Goal: Task Accomplishment & Management: Manage account settings

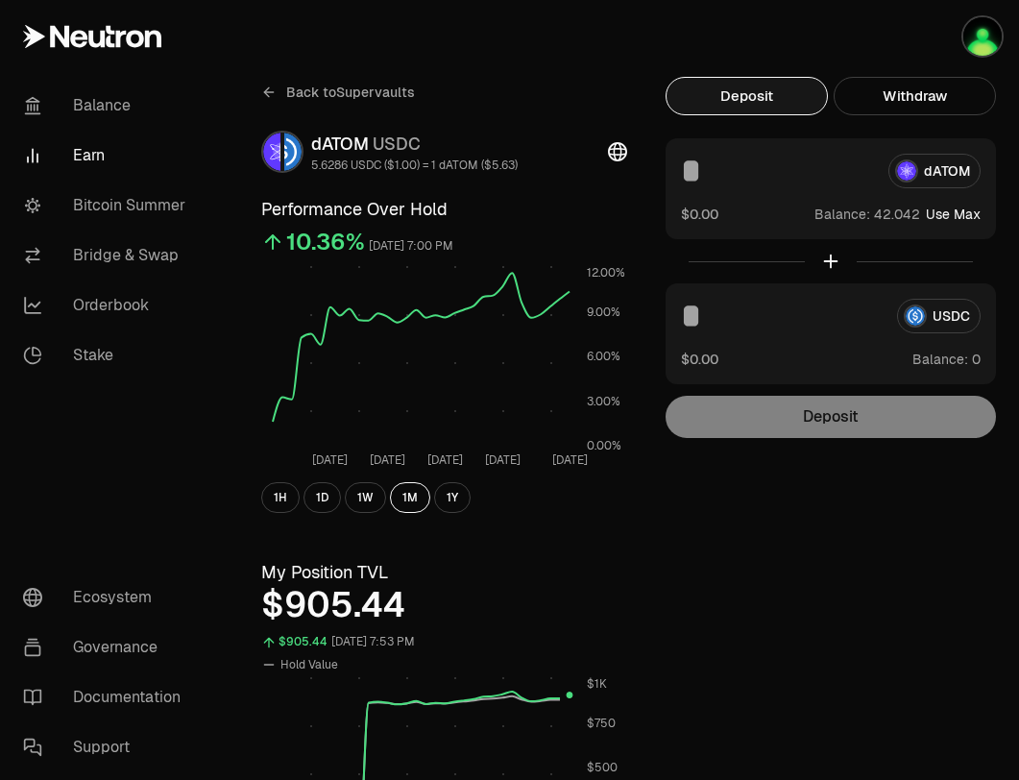
click at [759, 108] on button "Deposit" at bounding box center [747, 96] width 162 height 38
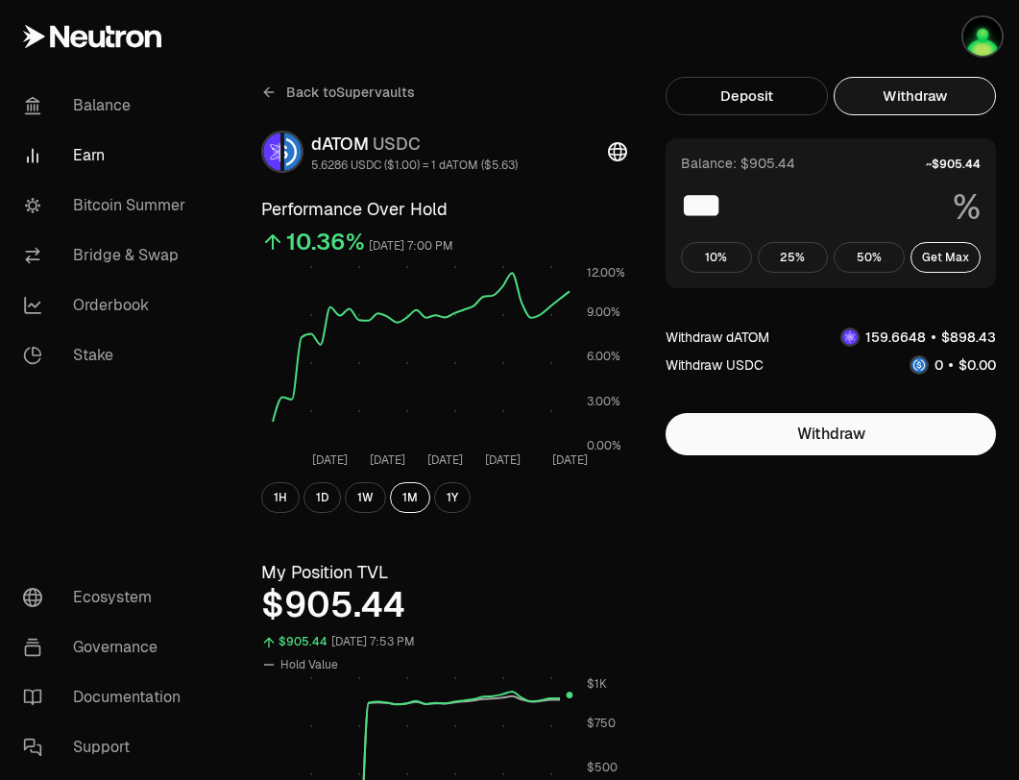
click at [940, 90] on button "Withdraw" at bounding box center [915, 96] width 162 height 38
click at [933, 261] on button "Get Max" at bounding box center [945, 257] width 71 height 31
click at [105, 103] on link "Balance" at bounding box center [108, 106] width 200 height 50
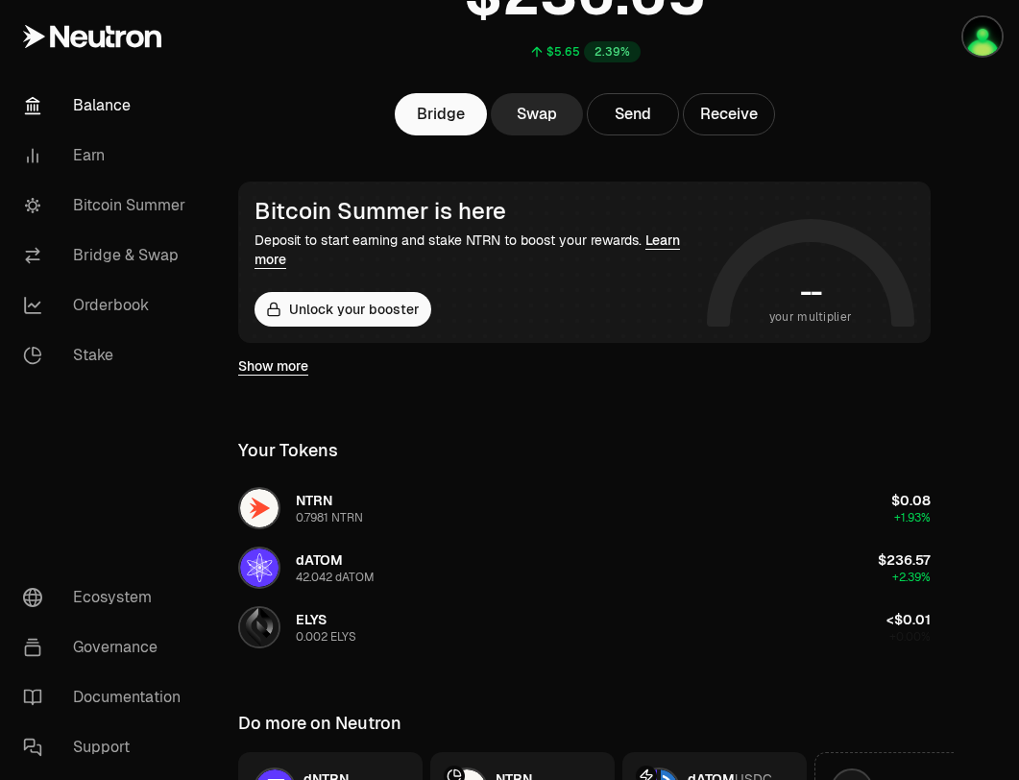
scroll to position [394, 0]
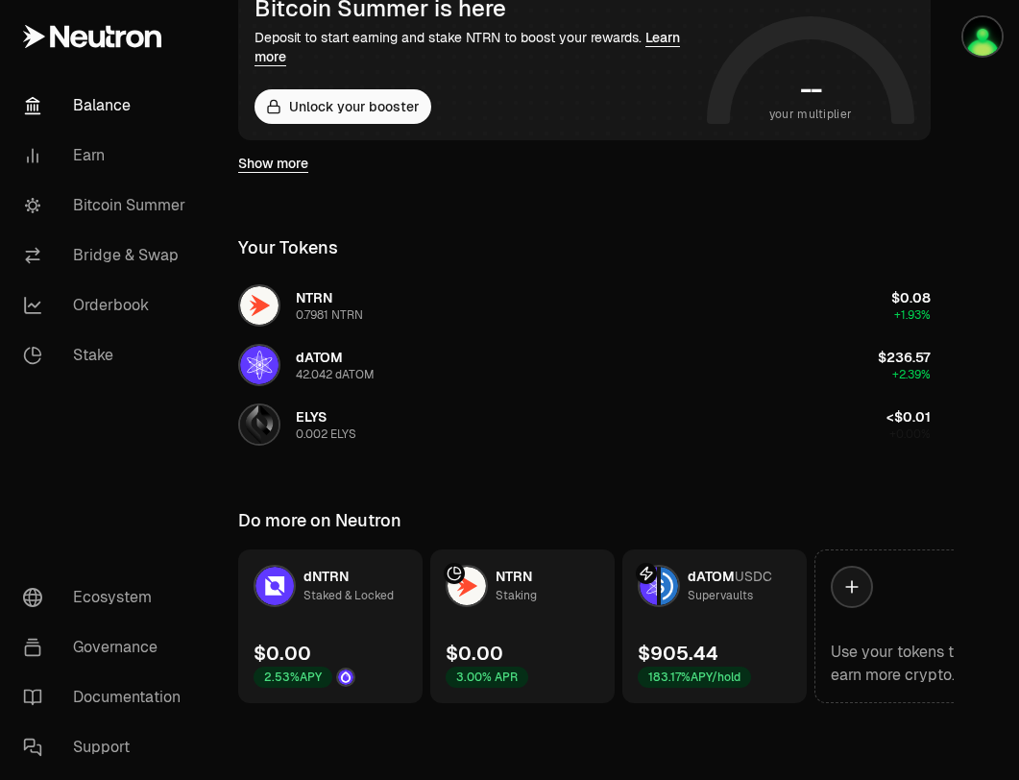
click at [723, 634] on link "dATOM USDC Supervaults $905.44 183.17% APY/hold" at bounding box center [714, 626] width 184 height 154
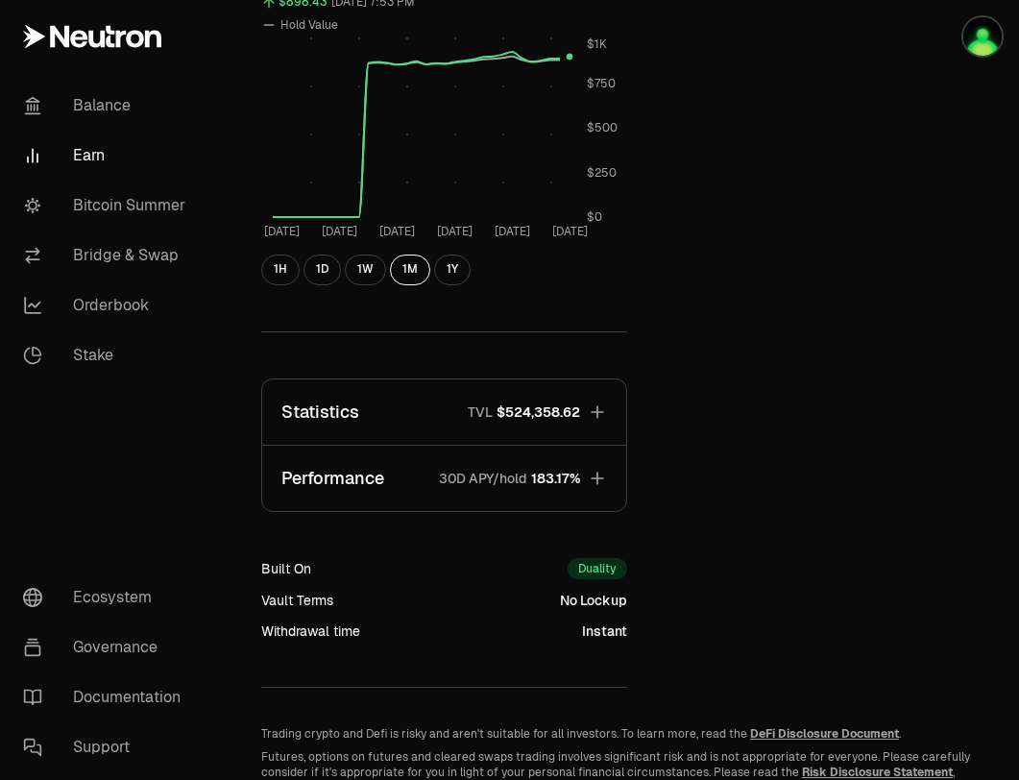
scroll to position [7, 0]
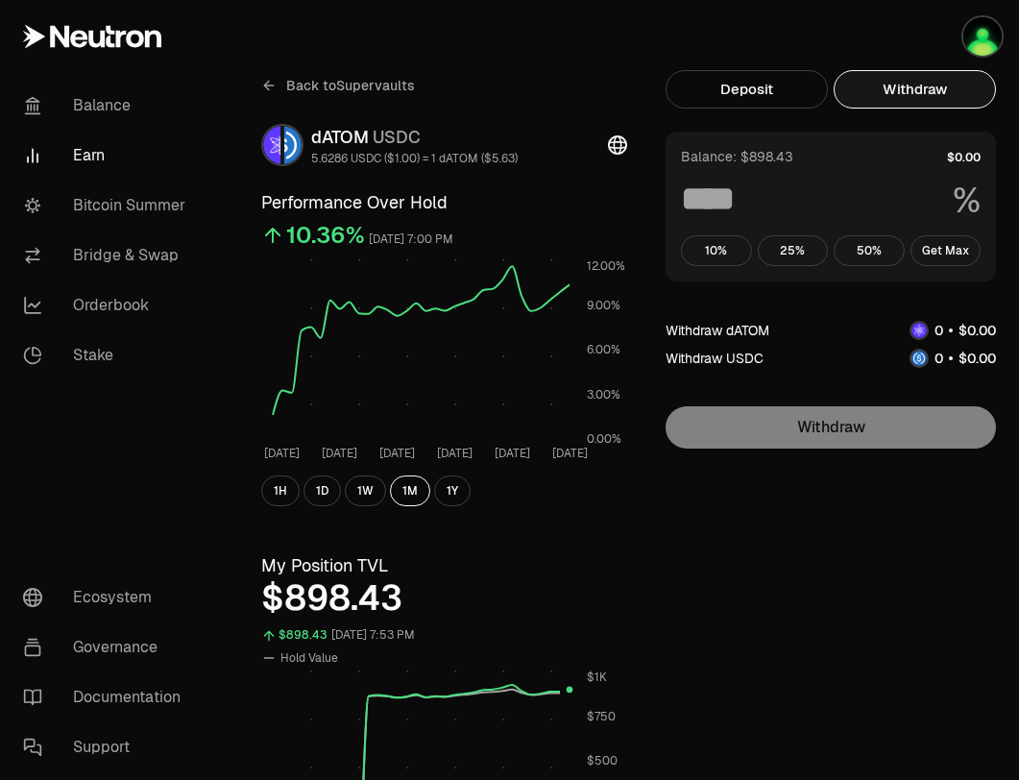
click at [915, 94] on button "Withdraw" at bounding box center [915, 89] width 162 height 38
click at [956, 245] on button "Get Max" at bounding box center [945, 250] width 71 height 31
type input "***"
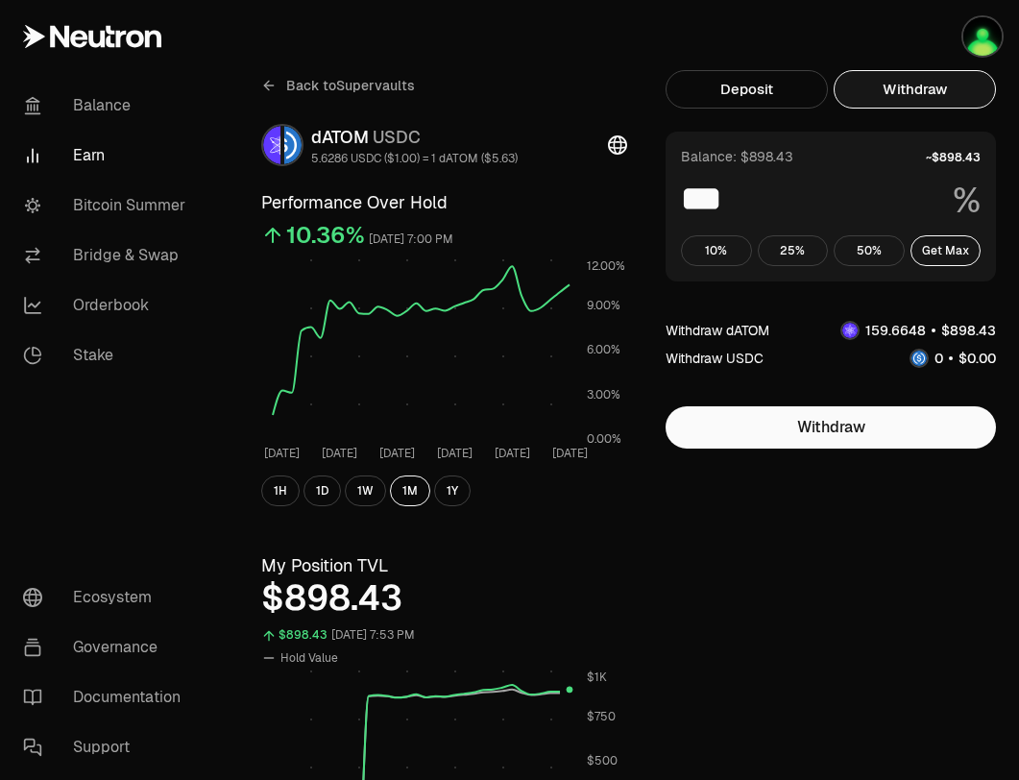
click at [101, 159] on link "Earn" at bounding box center [108, 156] width 200 height 50
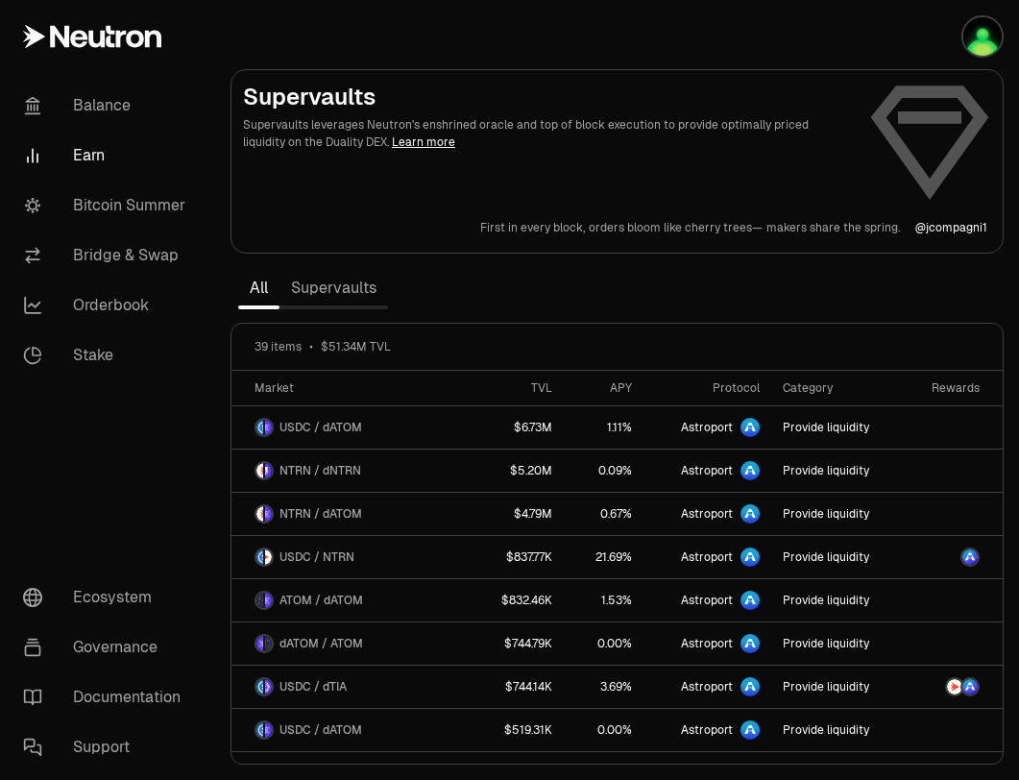
click at [349, 298] on link "Supervaults" at bounding box center [333, 288] width 109 height 38
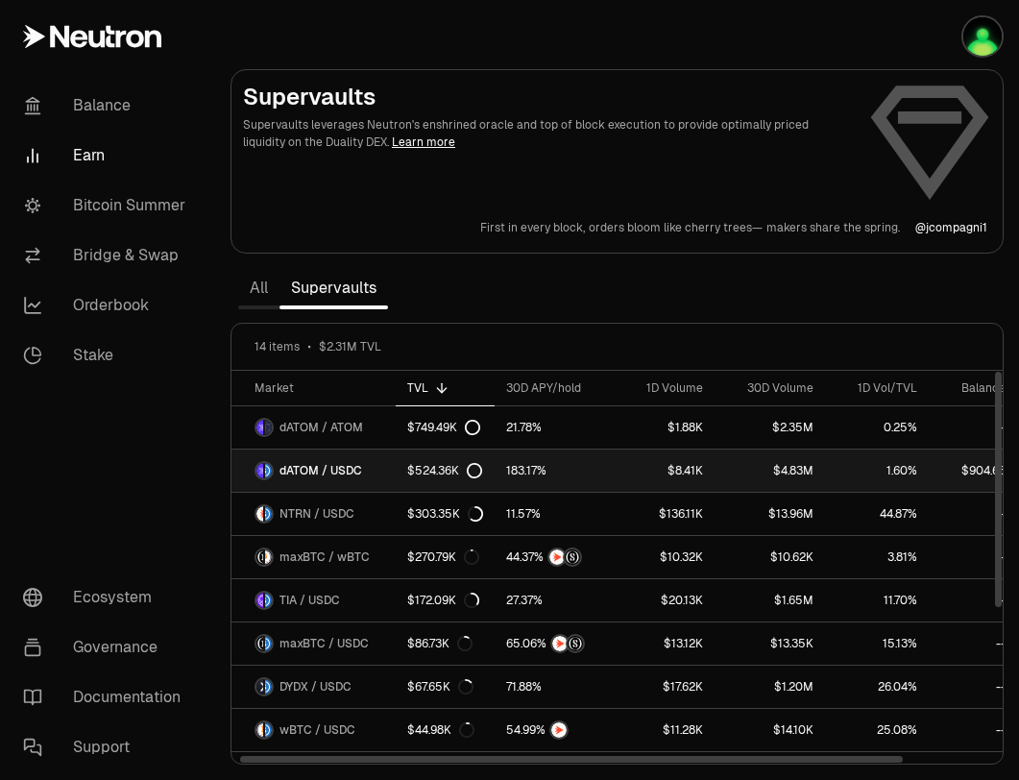
click at [370, 472] on link "dATOM / USDC" at bounding box center [313, 470] width 164 height 42
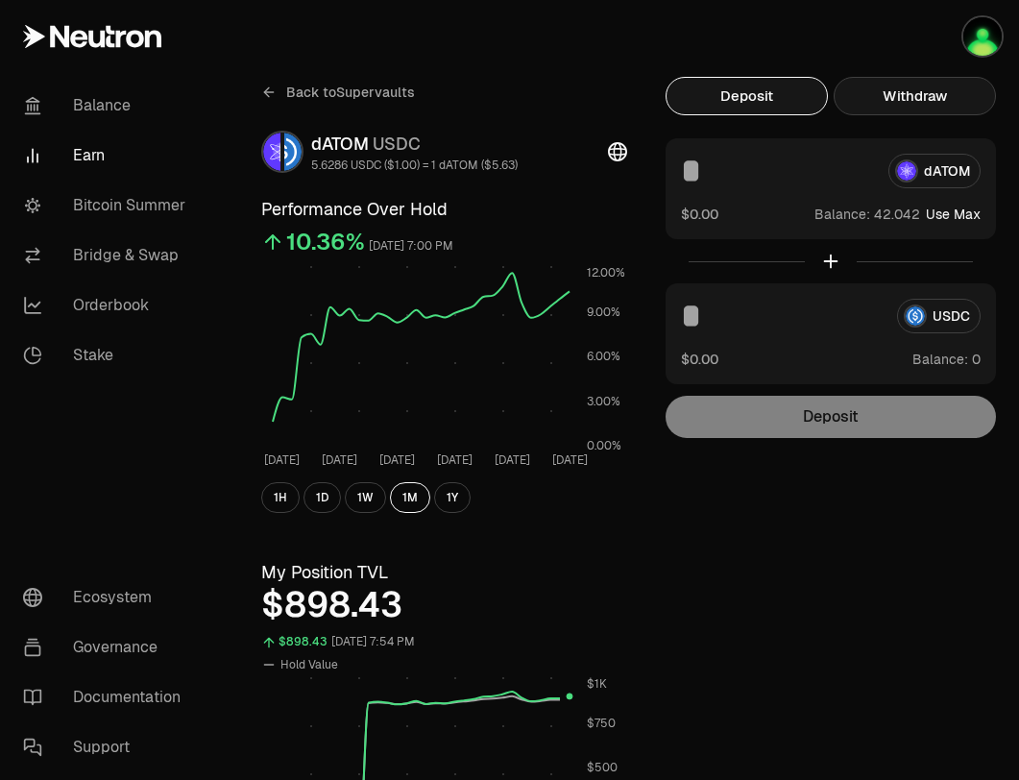
click at [951, 108] on button "Withdraw" at bounding box center [915, 96] width 162 height 38
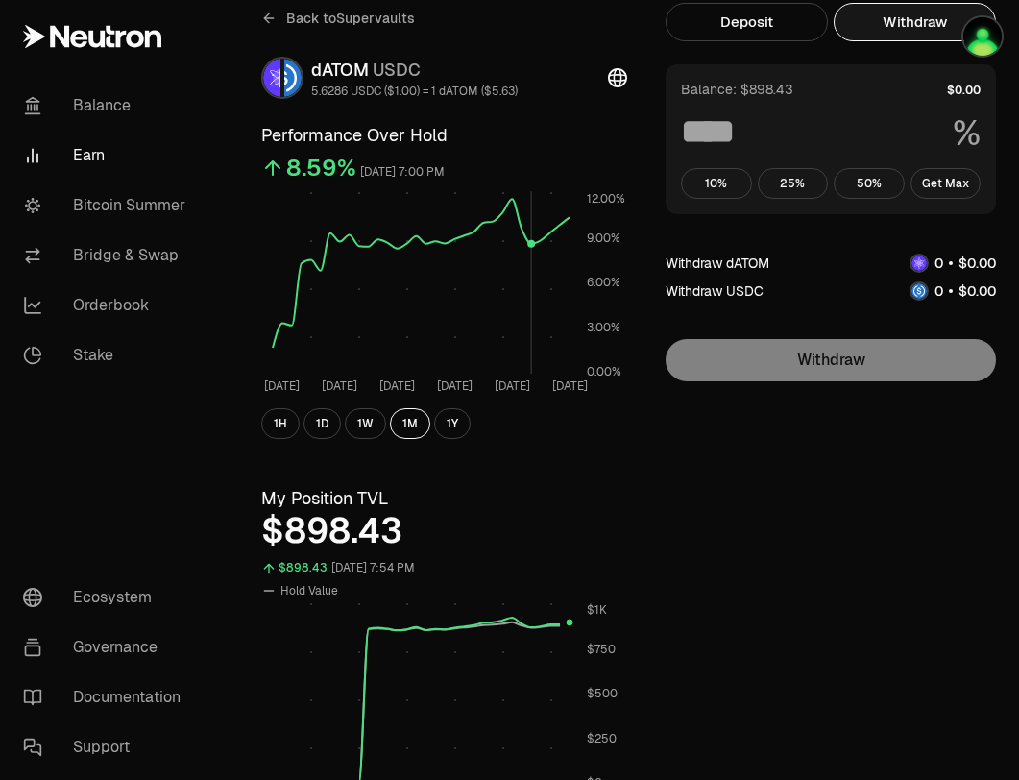
scroll to position [78, 0]
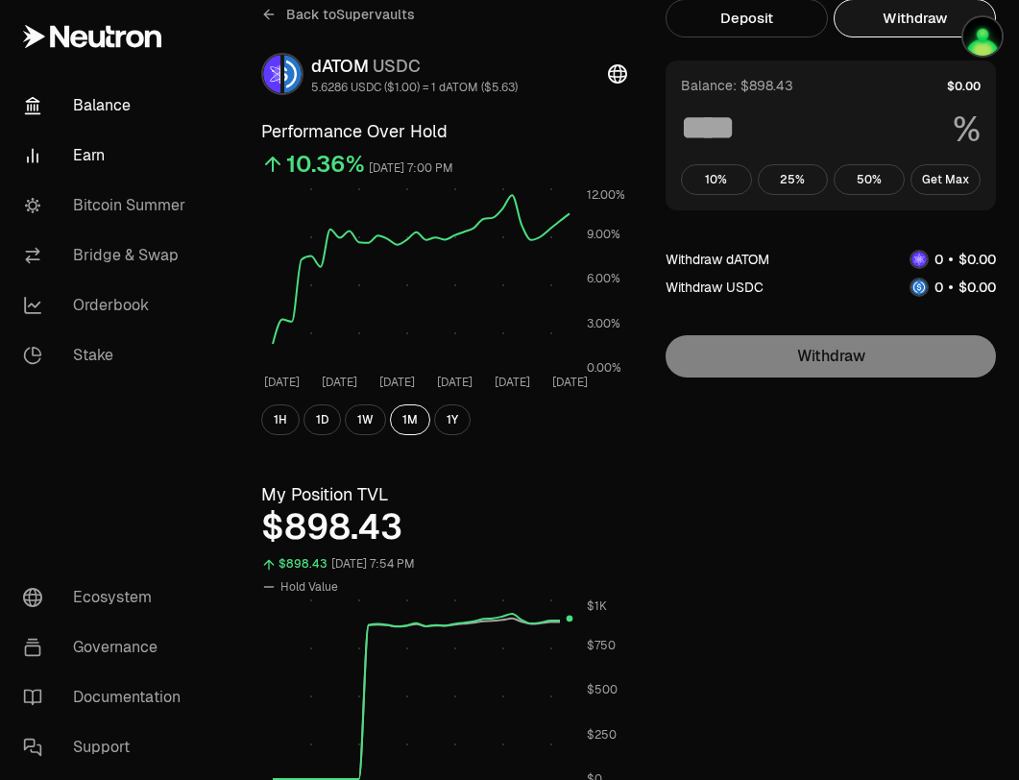
click at [77, 103] on link "Balance" at bounding box center [108, 106] width 200 height 50
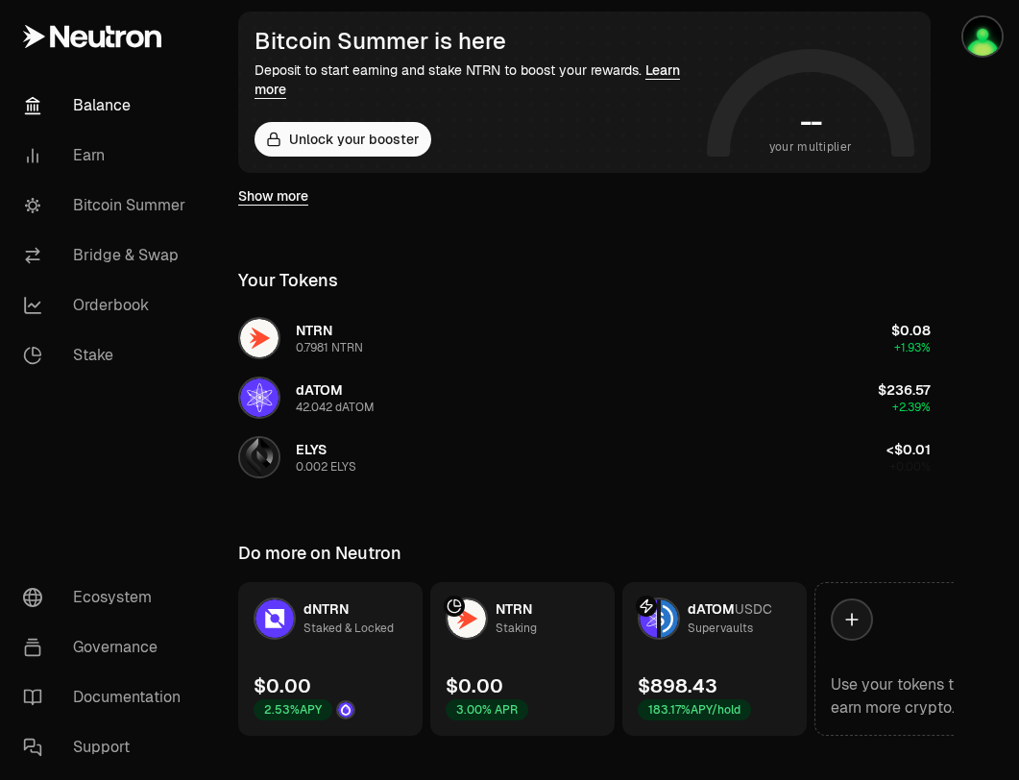
scroll to position [366, 0]
